Goal: Information Seeking & Learning: Check status

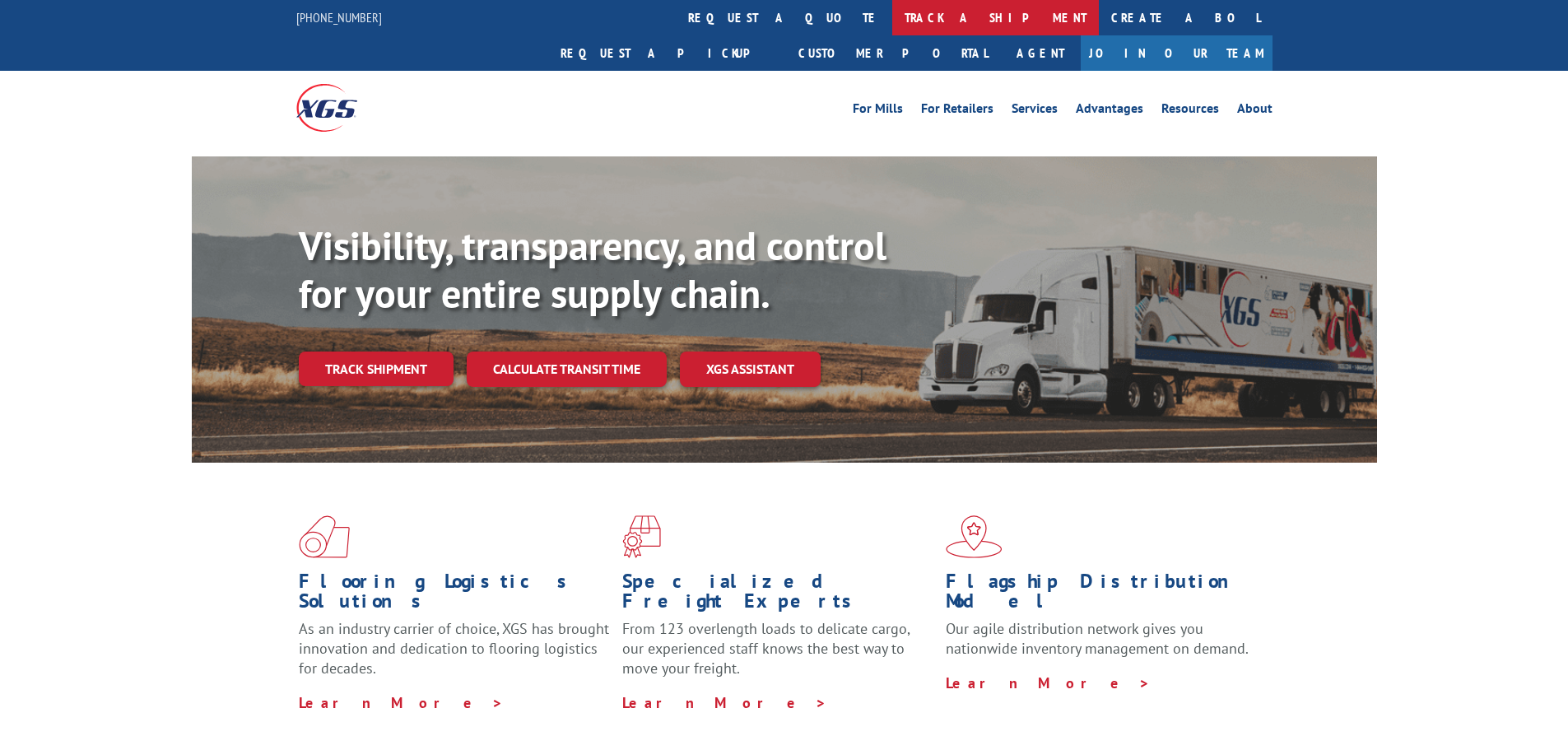
click at [892, 19] on link "track a shipment" at bounding box center [995, 18] width 206 height 35
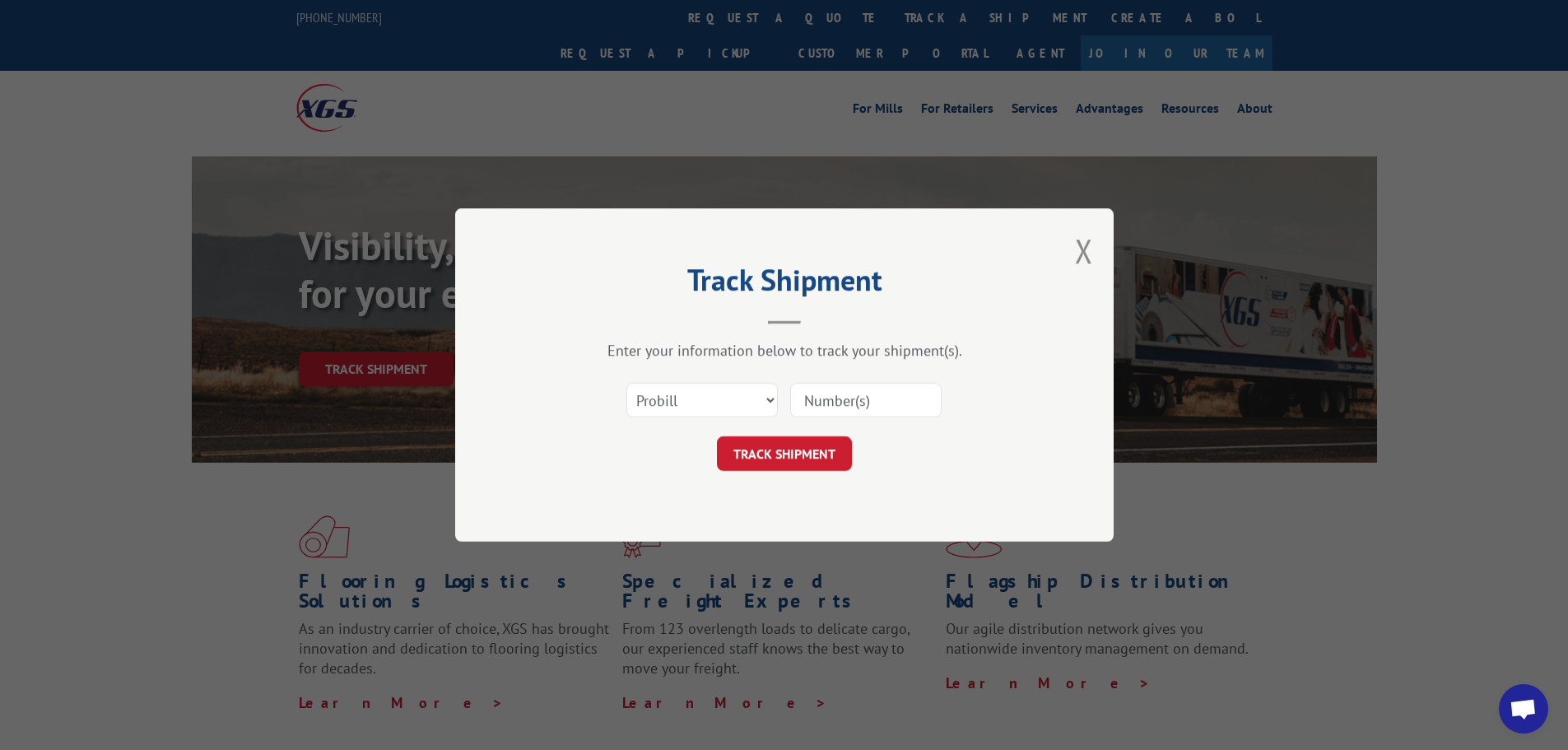
paste input "17501757"
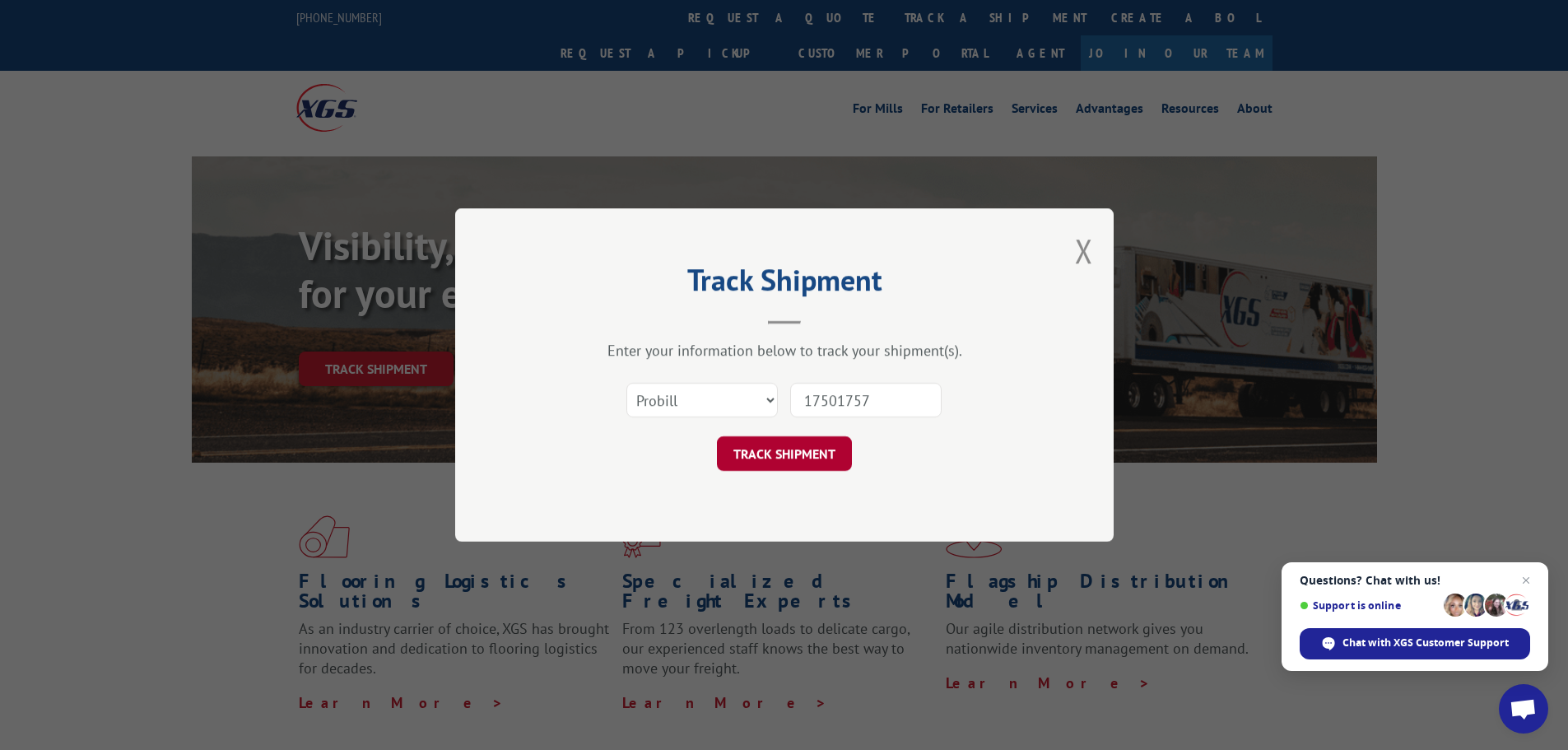
type input "17501757"
click at [786, 460] on button "TRACK SHIPMENT" at bounding box center [784, 454] width 135 height 35
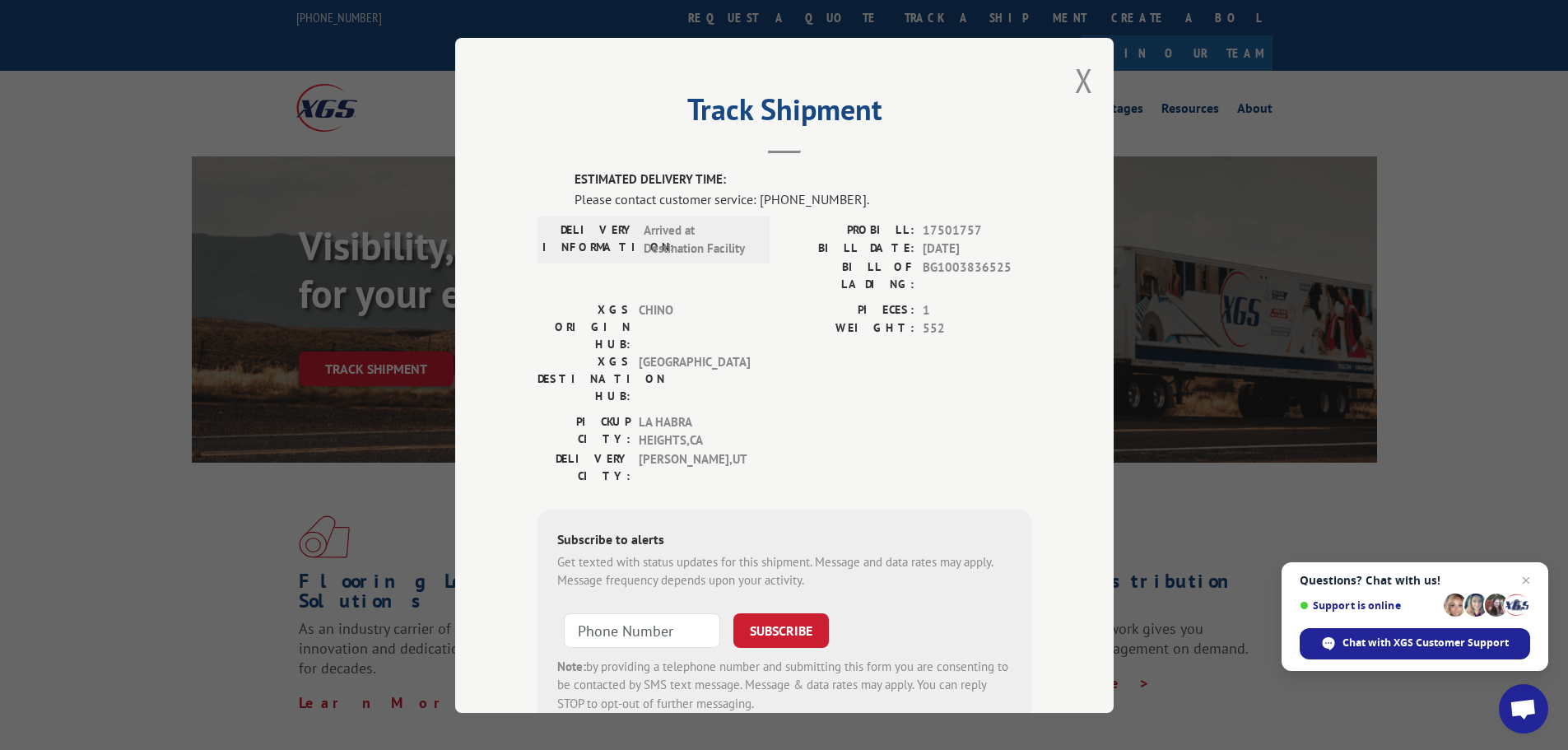
type input "+1 (___) ___-____"
click at [628, 613] on input "+1 (___) ___-____" at bounding box center [642, 630] width 157 height 35
click at [1075, 79] on button "Close modal" at bounding box center [1084, 80] width 19 height 44
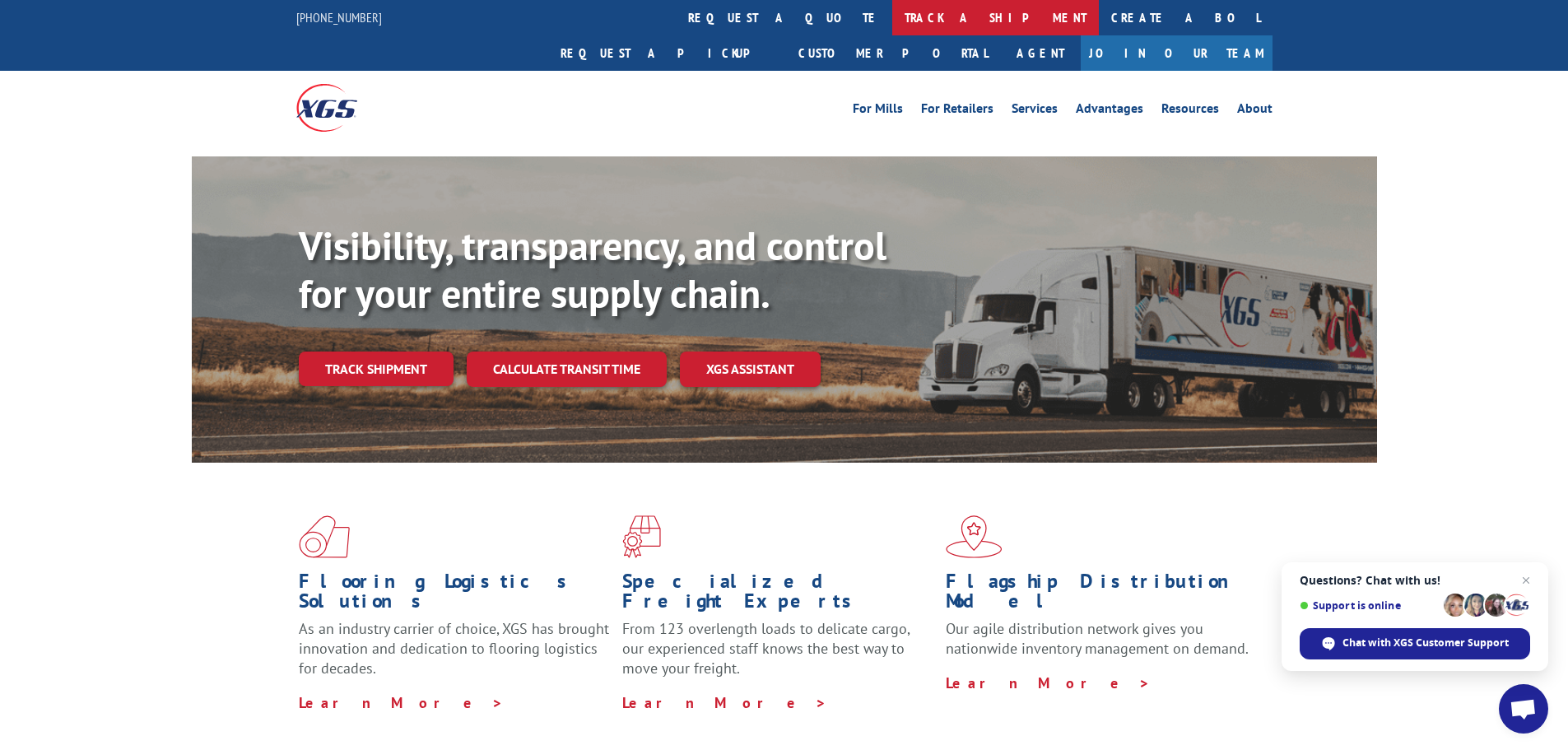
click at [892, 22] on link "track a shipment" at bounding box center [995, 18] width 206 height 35
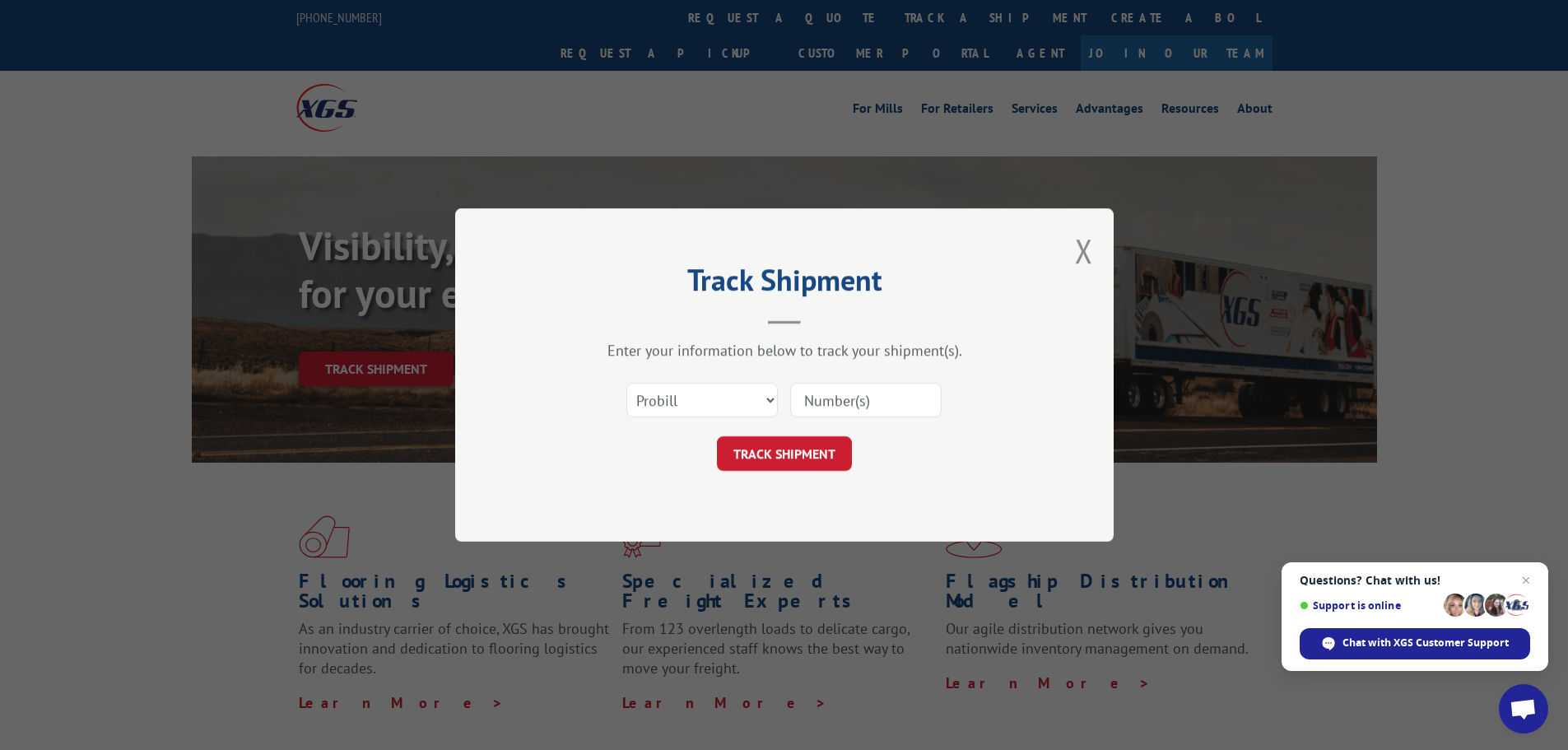
paste input "17501927"
type input "17501927"
click at [771, 456] on button "TRACK SHIPMENT" at bounding box center [784, 454] width 135 height 35
